Goal: Information Seeking & Learning: Learn about a topic

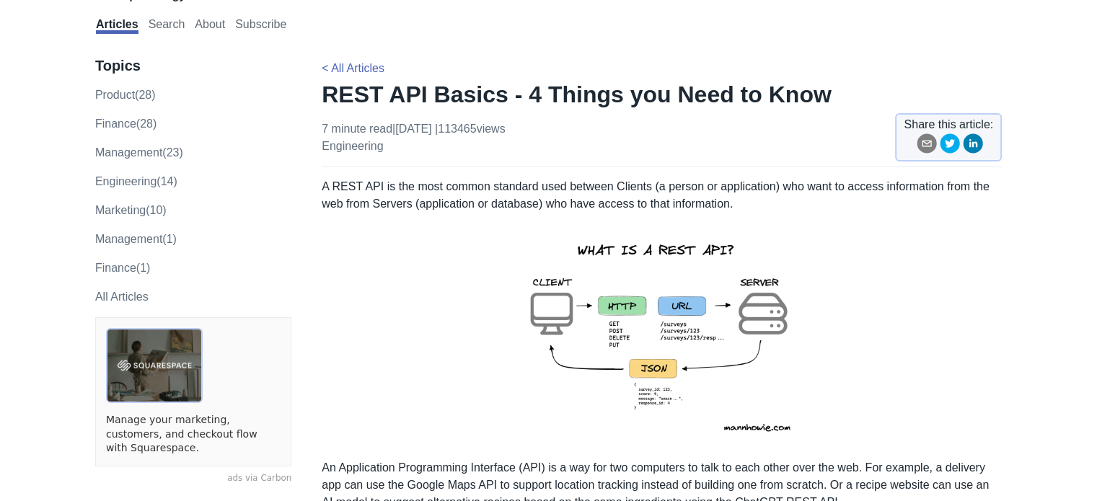
scroll to position [72, 0]
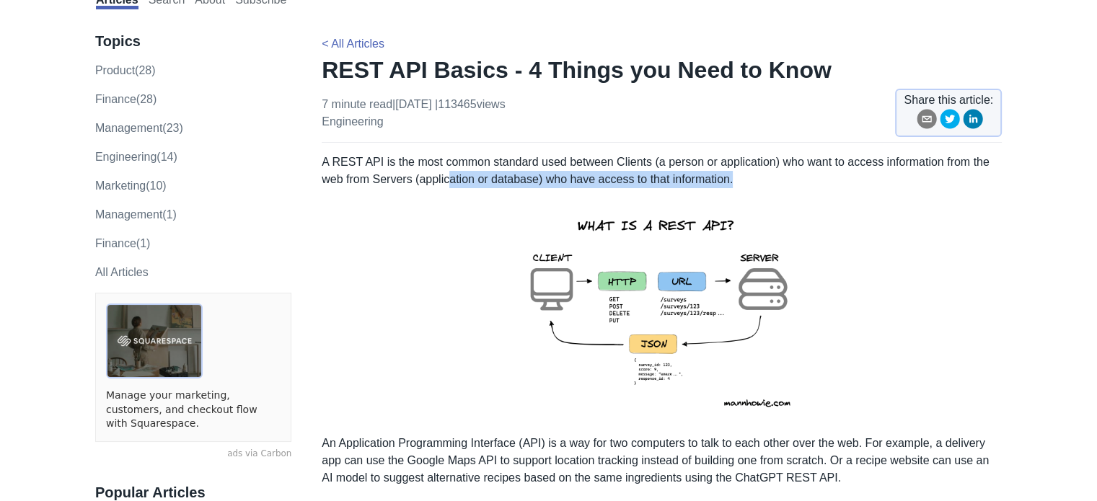
drag, startPoint x: 773, startPoint y: 181, endPoint x: 450, endPoint y: 177, distance: 323.3
click at [450, 177] on p "A REST API is the most common standard used between Clients (a person or applic…" at bounding box center [662, 171] width 680 height 35
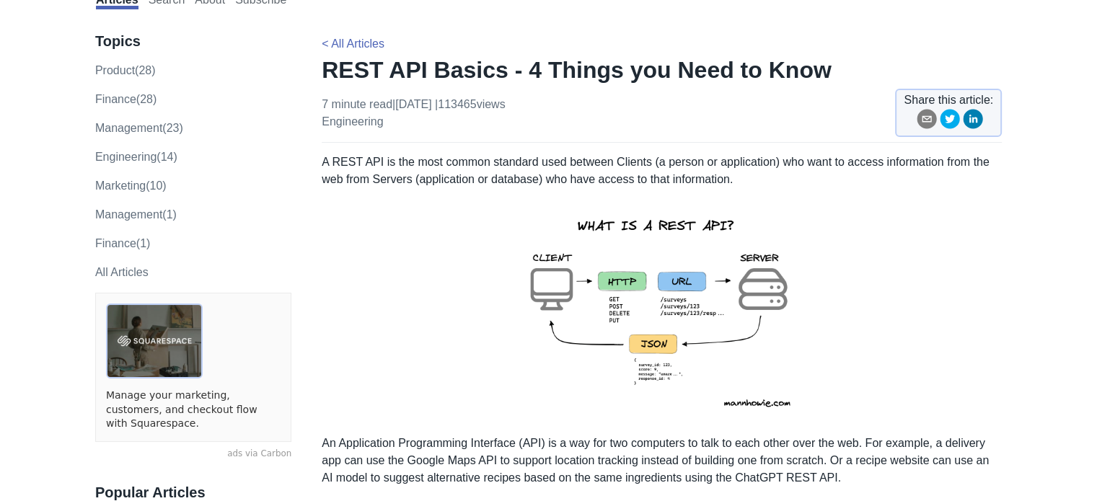
click at [398, 175] on p "A REST API is the most common standard used between Clients (a person or applic…" at bounding box center [662, 171] width 680 height 35
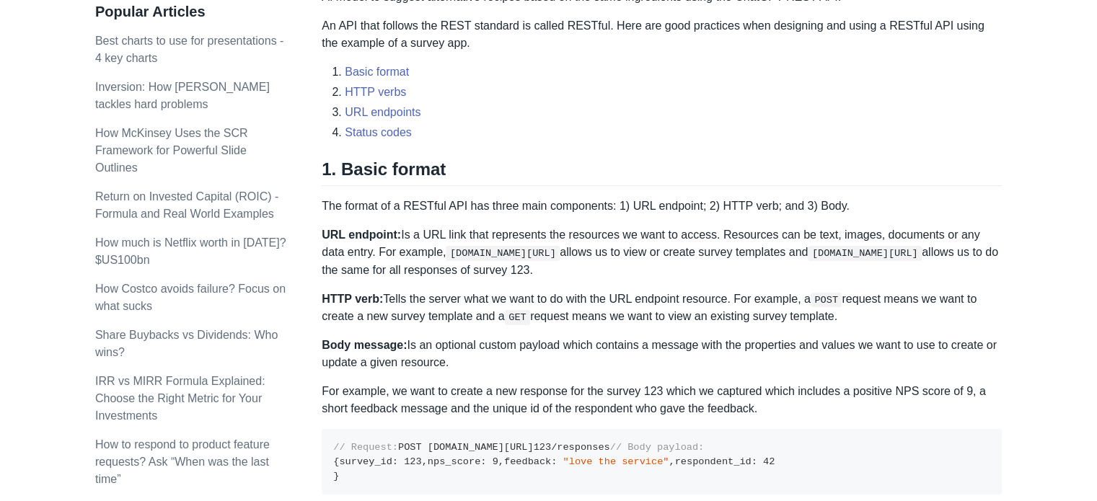
scroll to position [577, 0]
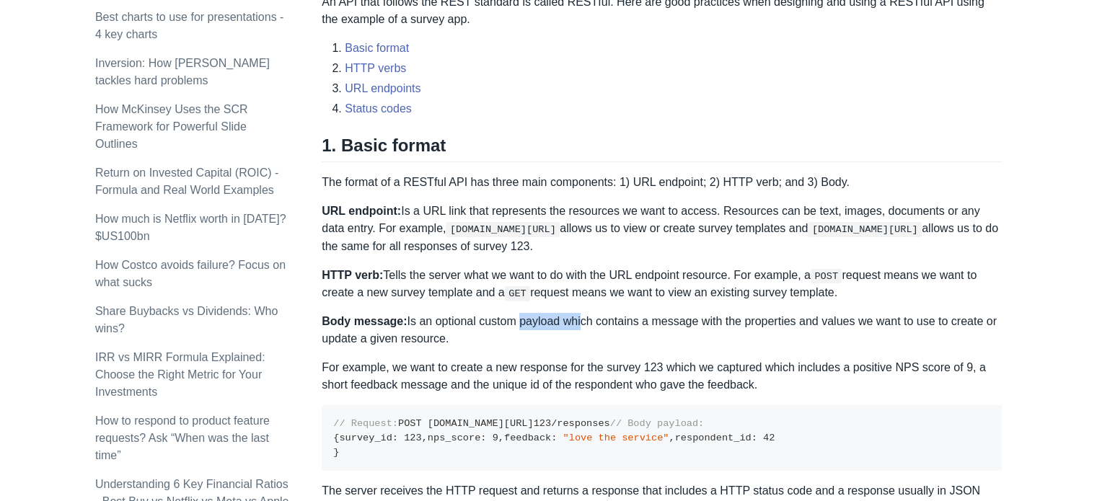
drag, startPoint x: 508, startPoint y: 319, endPoint x: 650, endPoint y: 316, distance: 142.2
click at [575, 320] on p "Body message: Is an optional custom payload which contains a message with the p…" at bounding box center [662, 330] width 680 height 35
click at [650, 316] on p "Body message: Is an optional custom payload which contains a message with the p…" at bounding box center [662, 330] width 680 height 35
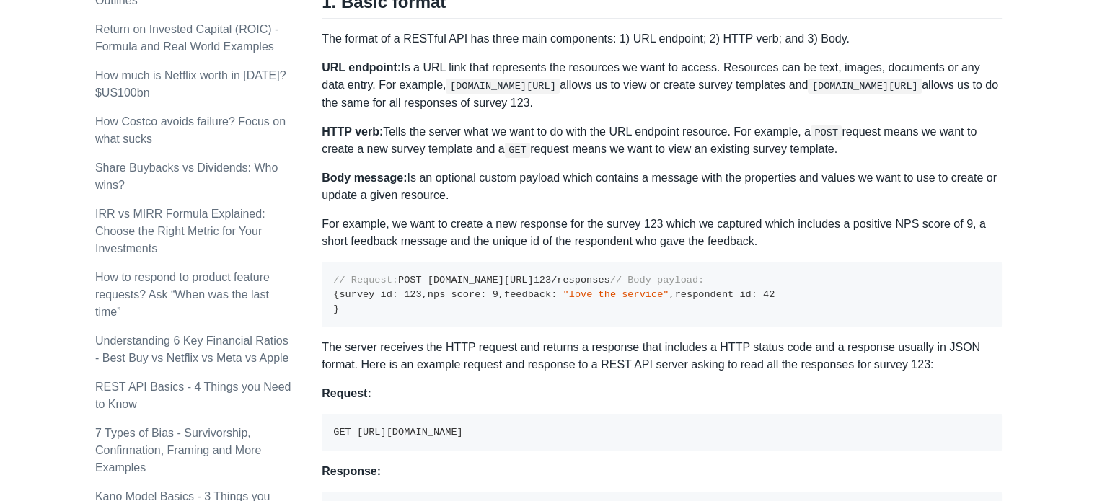
scroll to position [722, 0]
drag, startPoint x: 333, startPoint y: 292, endPoint x: 356, endPoint y: 293, distance: 22.4
click at [356, 293] on code "// Request: POST [DOMAIN_NAME][URL] 123 /responses // Body payload: { survey_id…" at bounding box center [554, 293] width 442 height 39
drag, startPoint x: 359, startPoint y: 292, endPoint x: 557, endPoint y: 291, distance: 197.7
click at [557, 291] on pre "// Request: POST [DOMAIN_NAME][URL] 123 /responses // Body payload: { survey_id…" at bounding box center [662, 294] width 680 height 66
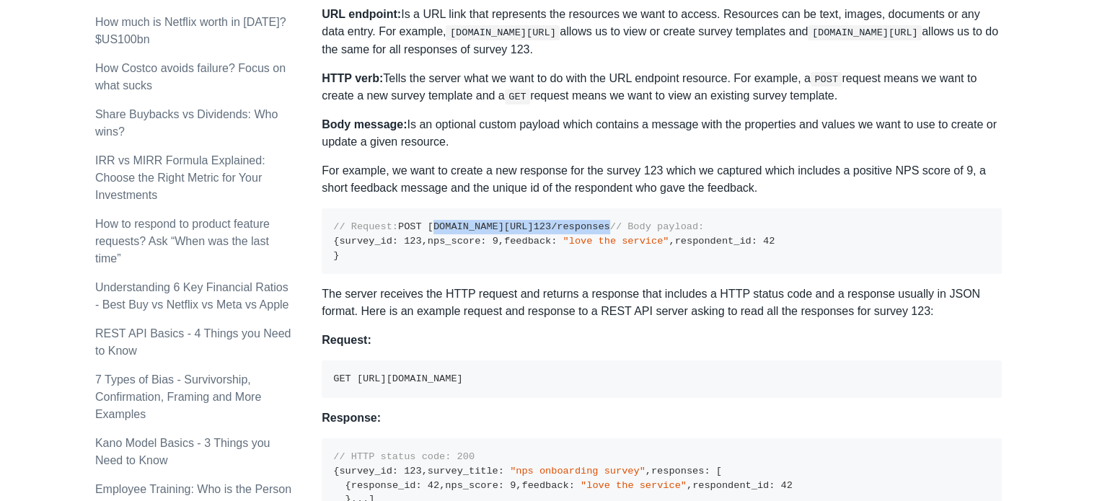
scroll to position [866, 0]
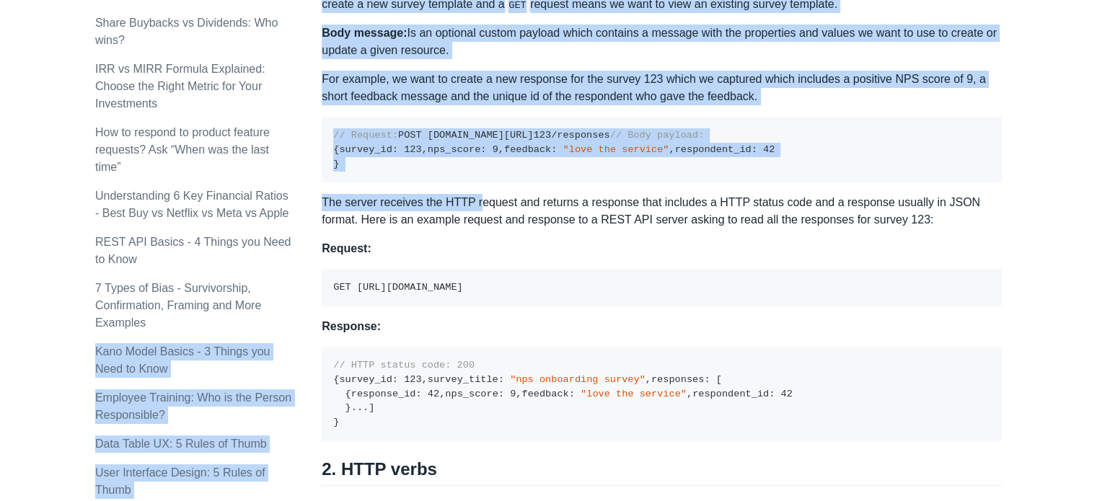
drag, startPoint x: 320, startPoint y: 298, endPoint x: 475, endPoint y: 305, distance: 154.6
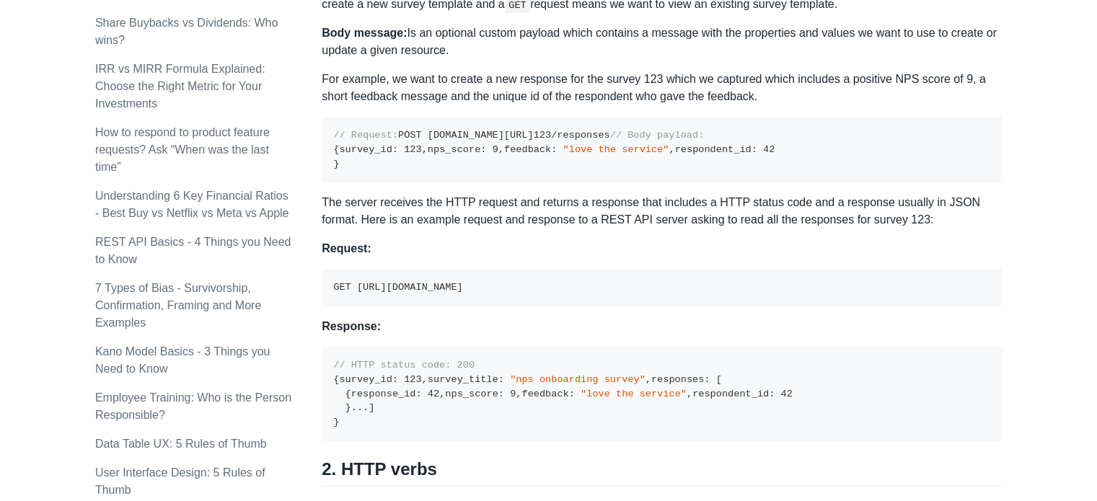
click at [523, 229] on p "The server receives the HTTP request and returns a response that includes a HTT…" at bounding box center [662, 211] width 680 height 35
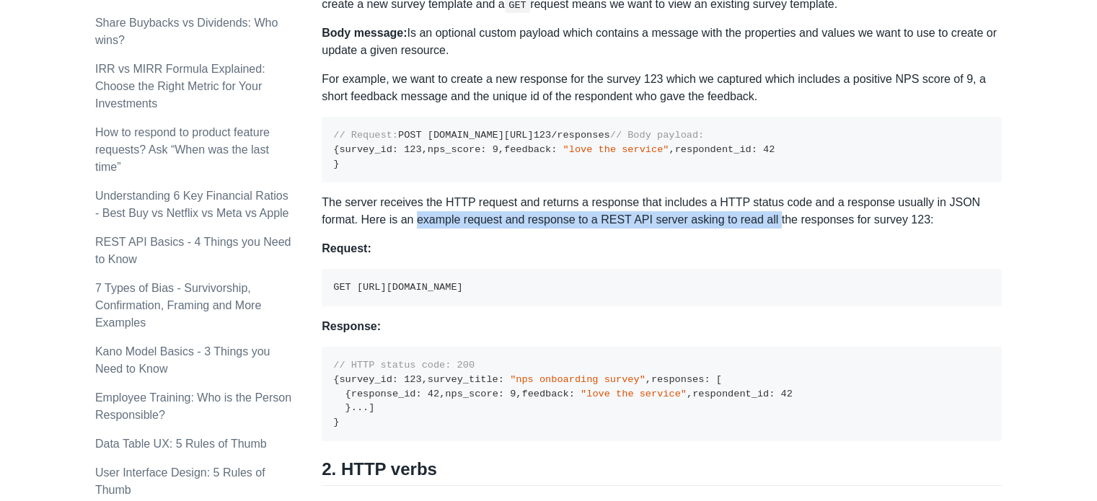
drag, startPoint x: 376, startPoint y: 320, endPoint x: 729, endPoint y: 315, distance: 352.8
click at [729, 229] on p "The server receives the HTTP request and returns a response that includes a HTT…" at bounding box center [662, 211] width 680 height 35
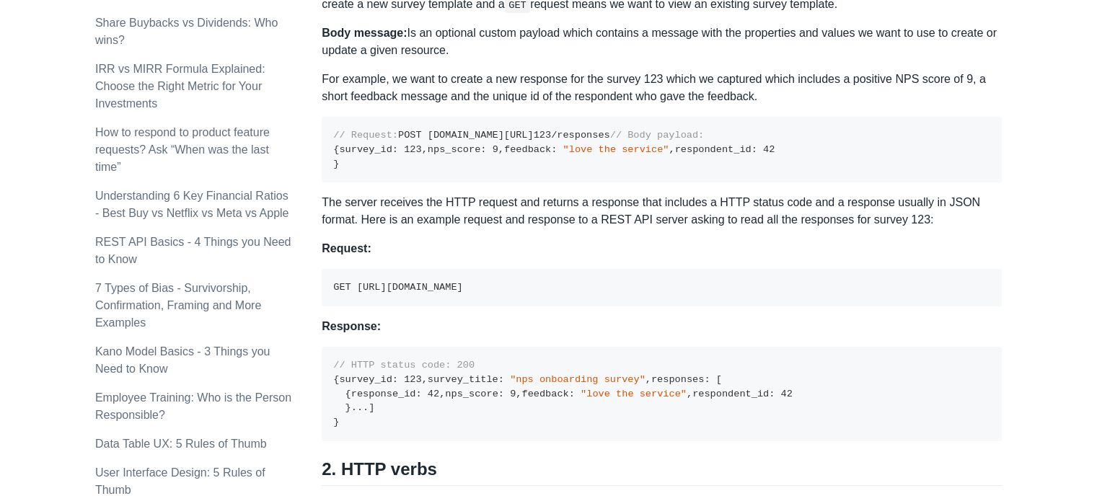
click at [774, 229] on p "The server receives the HTTP request and returns a response that includes a HTT…" at bounding box center [662, 211] width 680 height 35
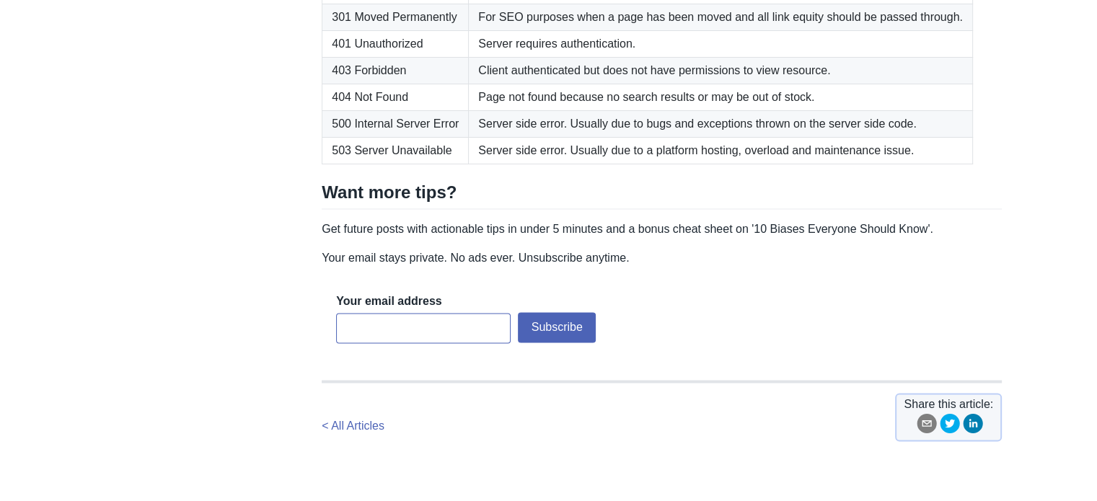
scroll to position [2309, 0]
